Goal: Obtain resource: Download file/media

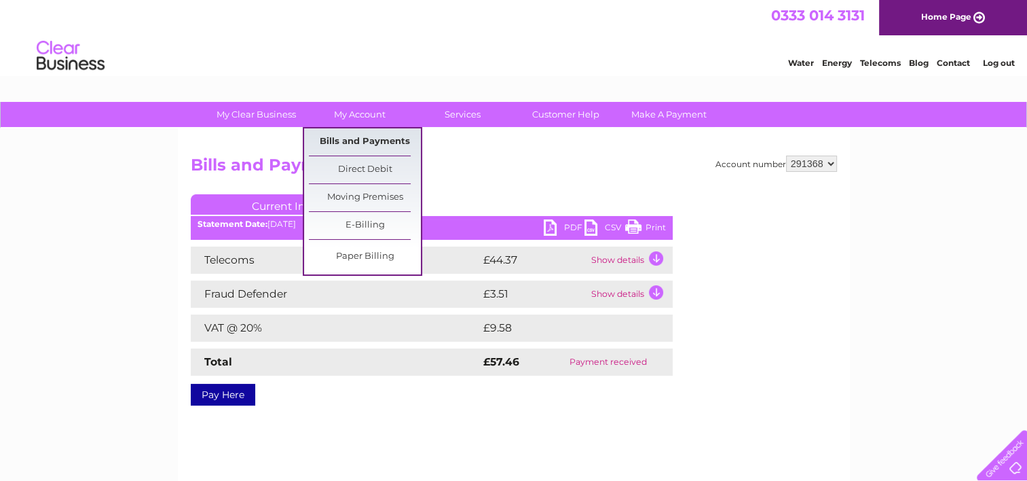
click at [361, 139] on link "Bills and Payments" at bounding box center [365, 141] width 112 height 27
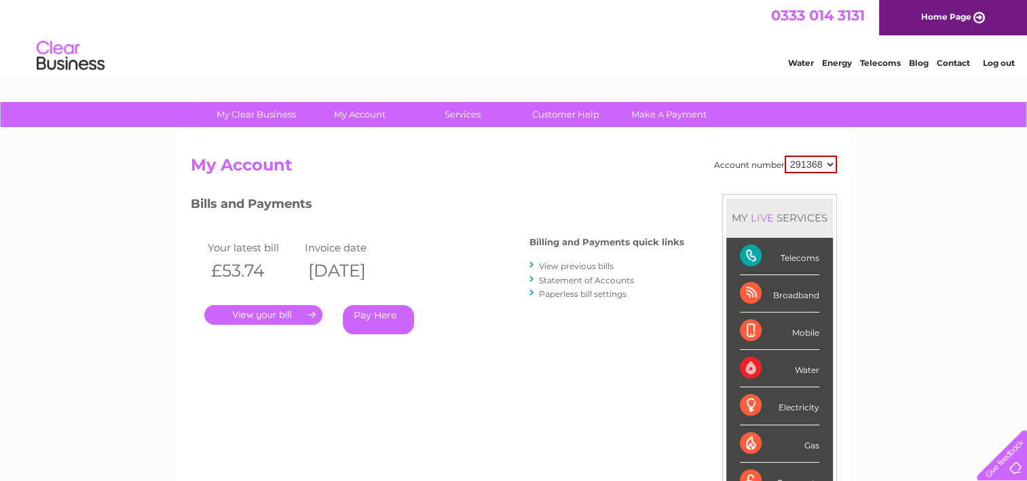
click at [591, 268] on link "View previous bills" at bounding box center [576, 266] width 75 height 10
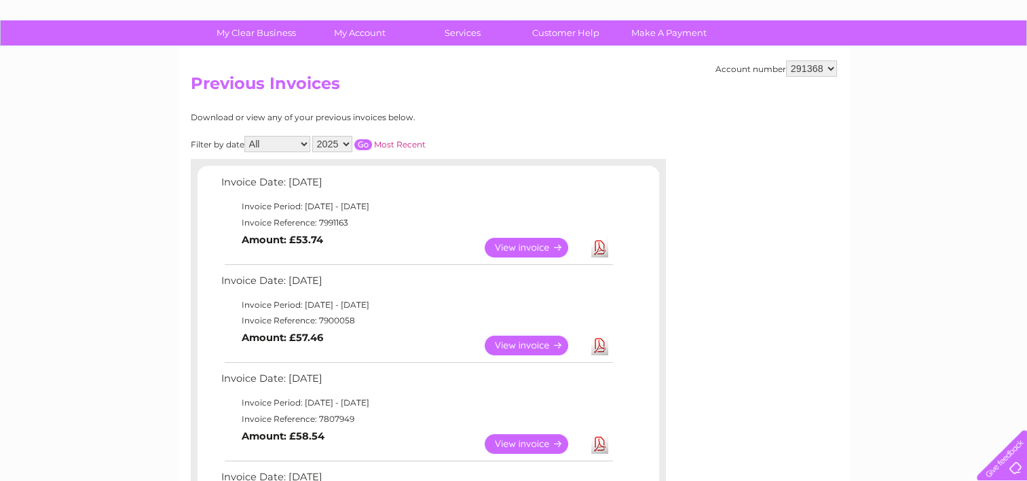
scroll to position [136, 0]
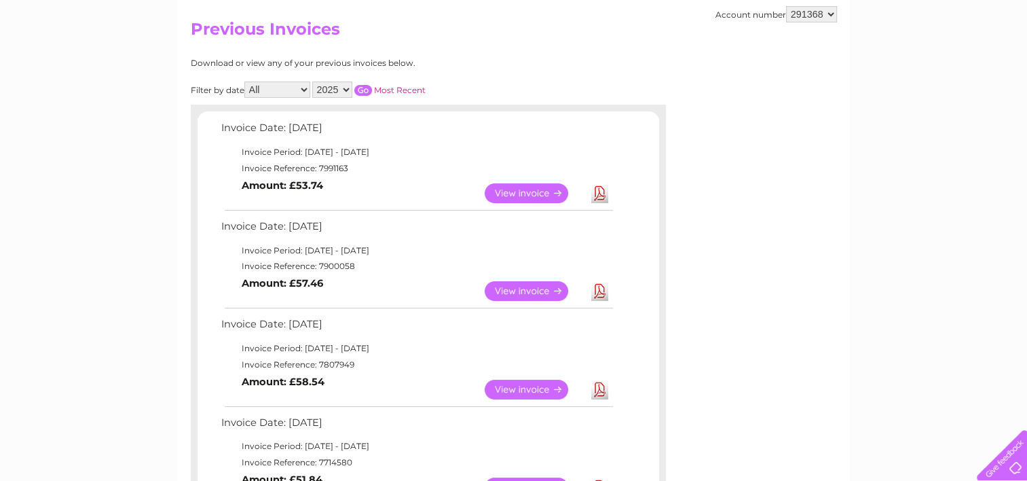
click at [600, 189] on link "Download" at bounding box center [599, 193] width 17 height 20
